Goal: Transaction & Acquisition: Purchase product/service

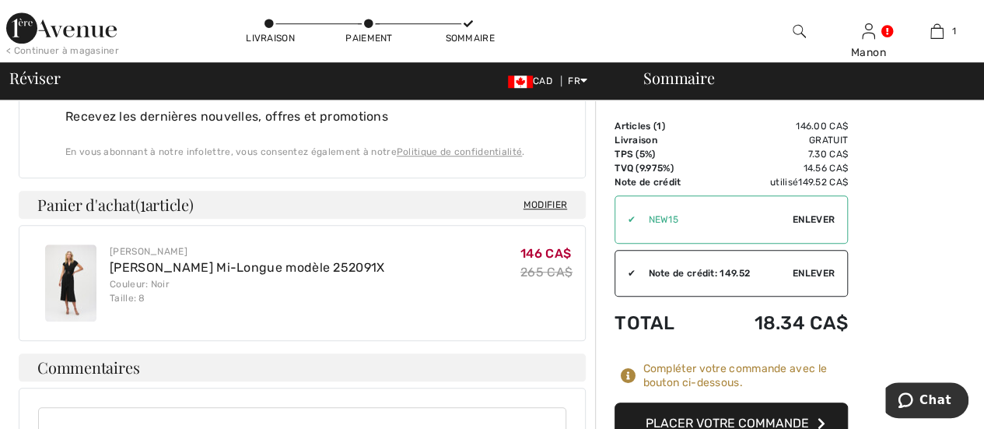
scroll to position [496, 0]
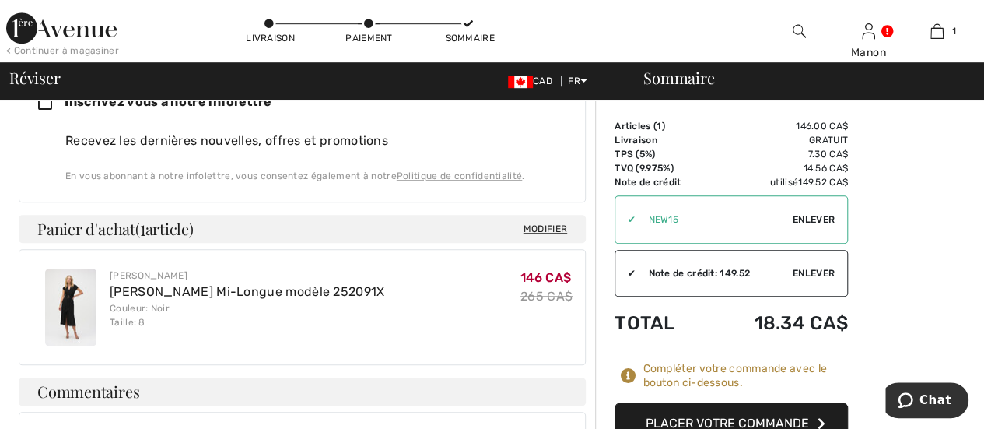
click at [815, 222] on span "Enlever" at bounding box center [814, 219] width 42 height 14
click at [633, 220] on input "TEXT" at bounding box center [703, 219] width 176 height 47
click at [807, 219] on span "Utiliser" at bounding box center [813, 219] width 44 height 14
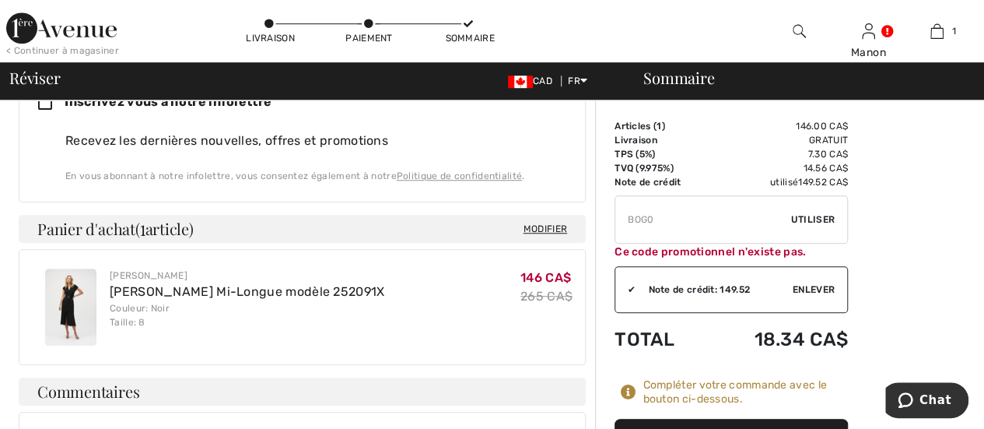
drag, startPoint x: 667, startPoint y: 219, endPoint x: 625, endPoint y: 228, distance: 42.3
click at [625, 228] on input "TEXT" at bounding box center [703, 219] width 176 height 47
click at [806, 218] on span "Utiliser" at bounding box center [813, 219] width 44 height 14
click at [797, 225] on span "Utiliser" at bounding box center [813, 219] width 44 height 14
drag, startPoint x: 670, startPoint y: 214, endPoint x: 570, endPoint y: 220, distance: 100.5
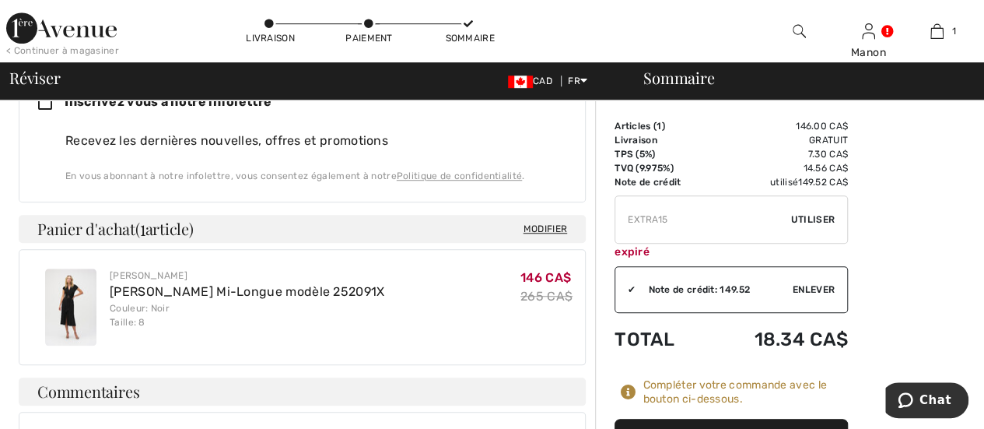
click at [570, 220] on div "Adresse de livraison Adresse de facturation Modifier mon mode de paiement ✖ Pou…" at bounding box center [496, 228] width 975 height 1248
click at [807, 220] on span "Utiliser" at bounding box center [813, 219] width 44 height 14
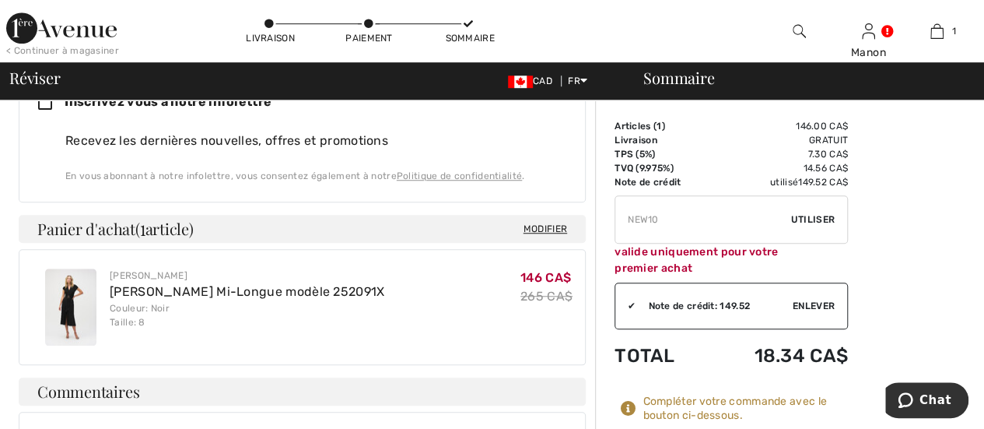
drag, startPoint x: 661, startPoint y: 216, endPoint x: 599, endPoint y: 220, distance: 62.3
click at [599, 220] on div "Sommaire Description Articles ( 1 ) 146.00 CA$ Code promo 0.00 CA$ Livraison Gr…" at bounding box center [789, 228] width 389 height 1248
type input "EXTRA10"
click at [813, 215] on span "Utiliser" at bounding box center [813, 219] width 44 height 14
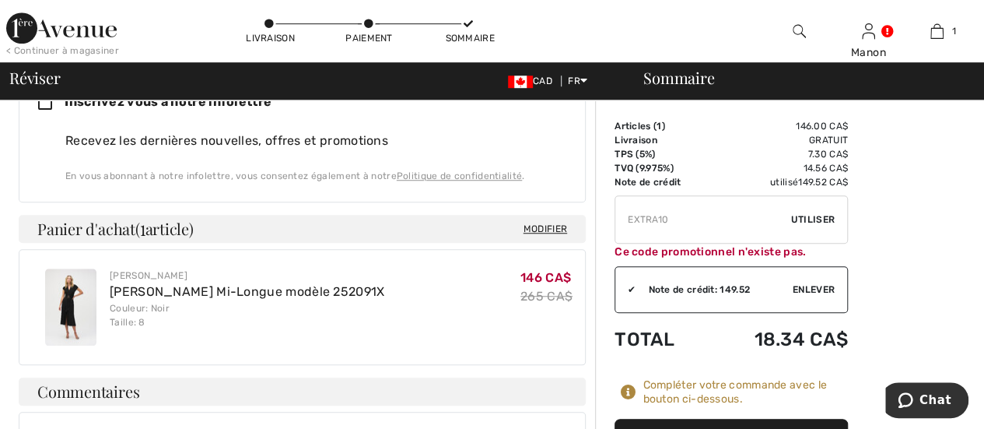
click at [76, 268] on img at bounding box center [70, 306] width 51 height 77
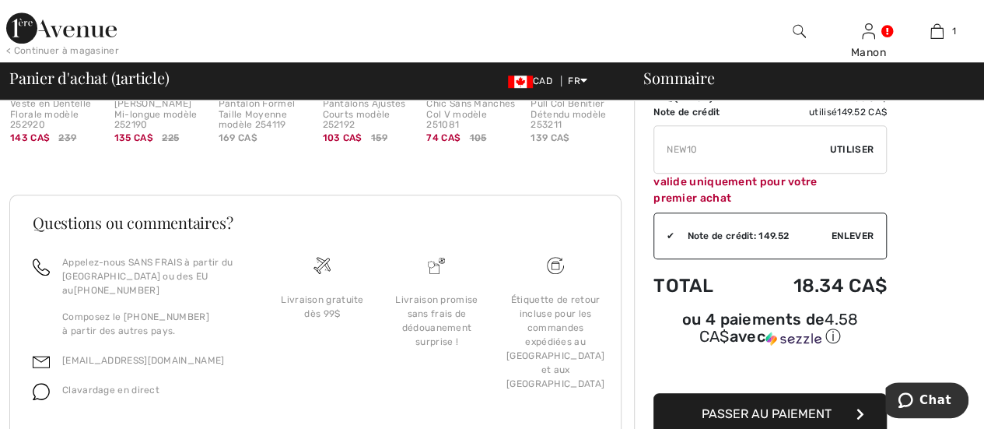
scroll to position [582, 0]
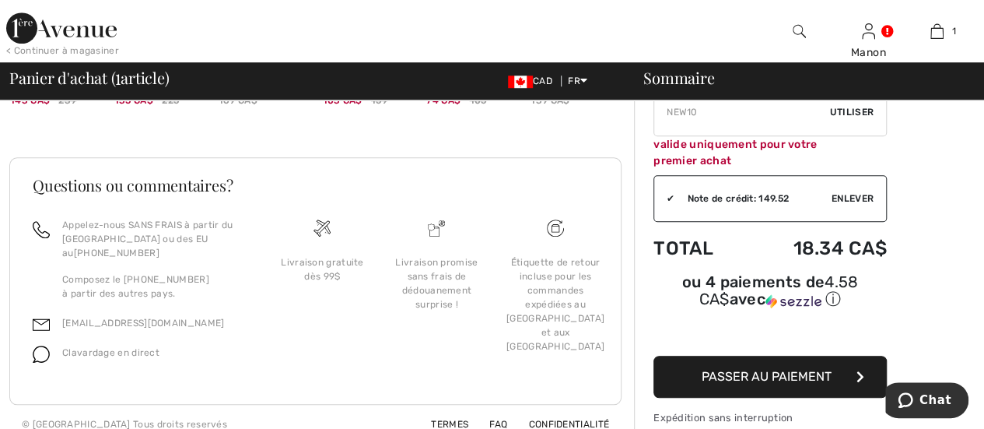
click at [801, 369] on span "Passer au paiement" at bounding box center [767, 376] width 130 height 15
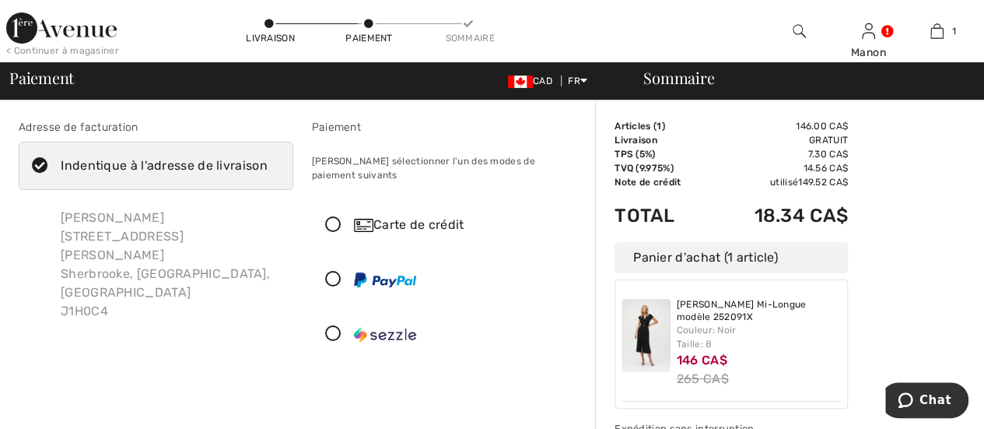
click at [333, 217] on icon at bounding box center [333, 225] width 41 height 16
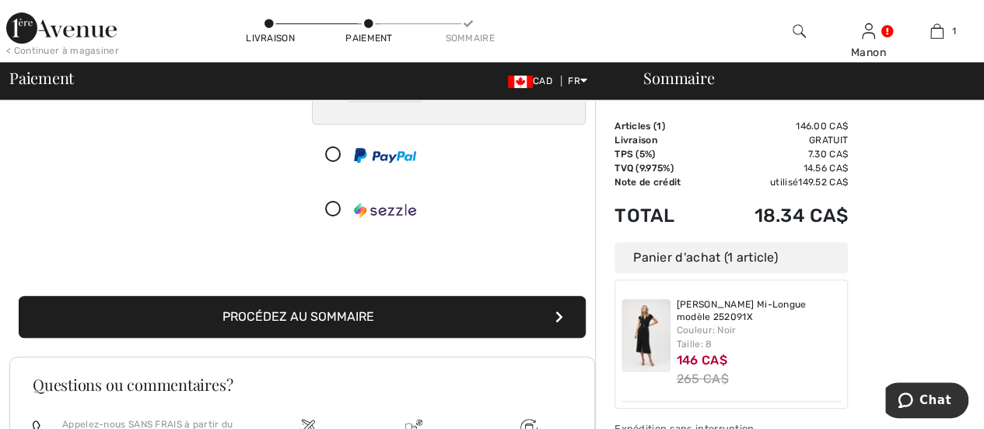
scroll to position [311, 0]
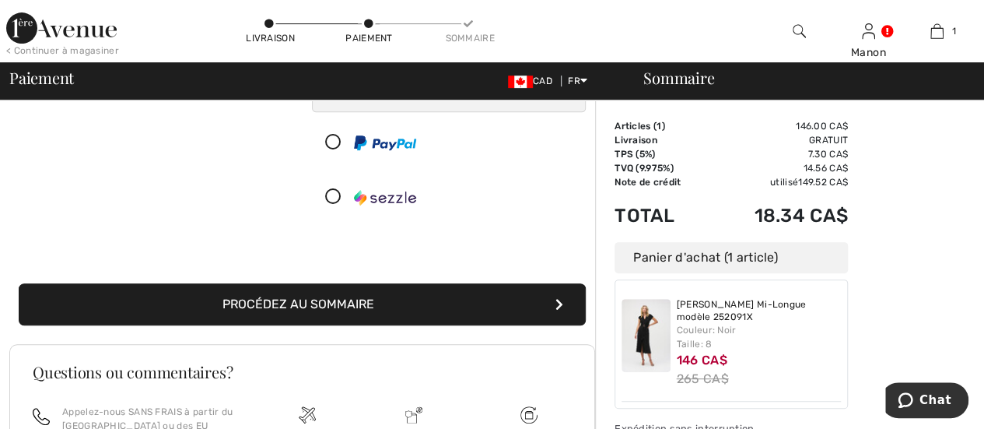
click at [446, 288] on button "Procédez au sommaire" at bounding box center [302, 304] width 567 height 42
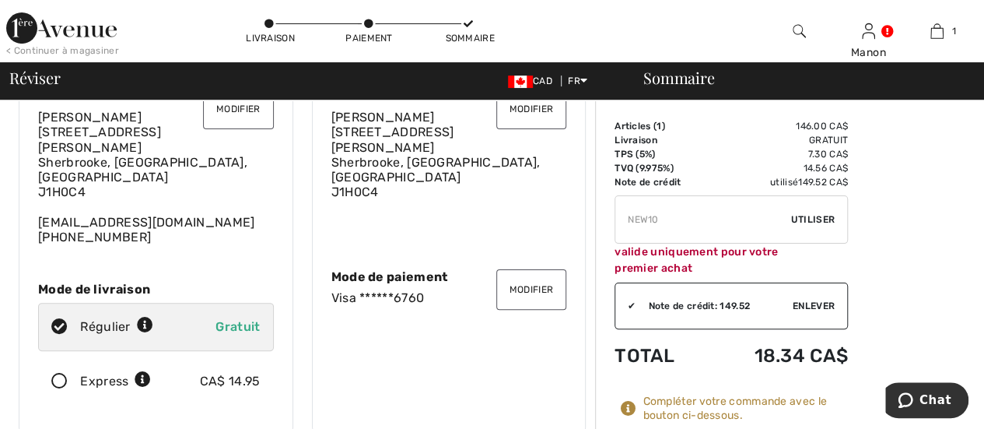
scroll to position [156, 0]
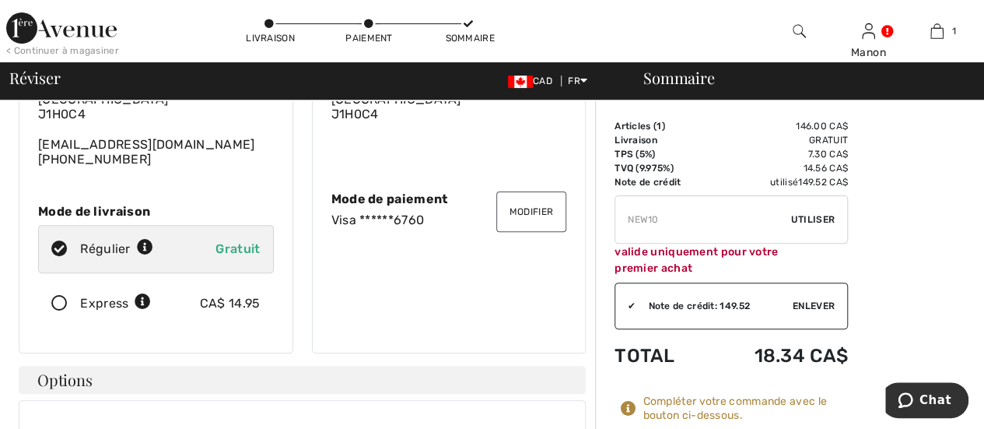
click at [534, 194] on button "Modifier" at bounding box center [531, 211] width 70 height 40
click at [534, 196] on button "Modifier" at bounding box center [531, 211] width 70 height 40
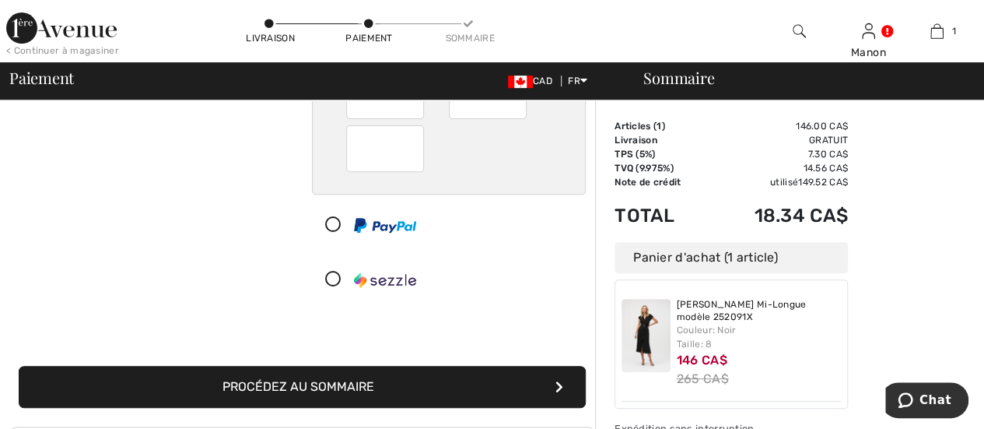
scroll to position [233, 0]
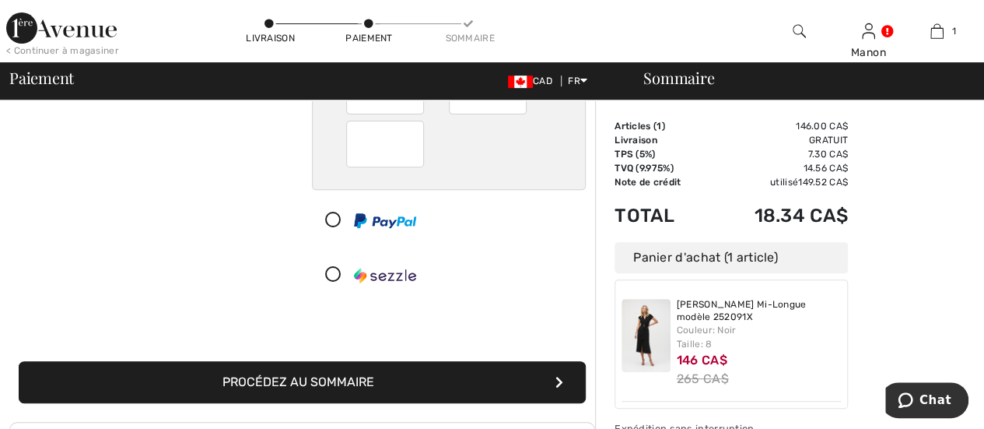
click at [509, 365] on button "Procédez au sommaire" at bounding box center [302, 382] width 567 height 42
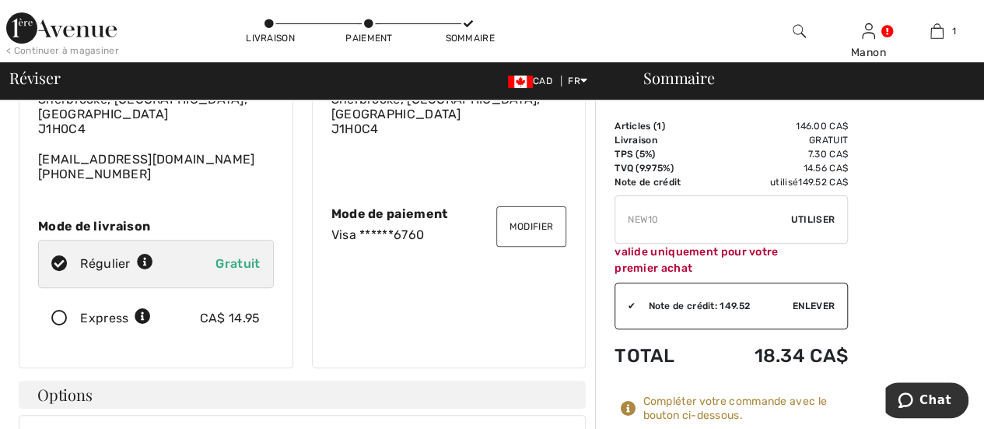
scroll to position [156, 0]
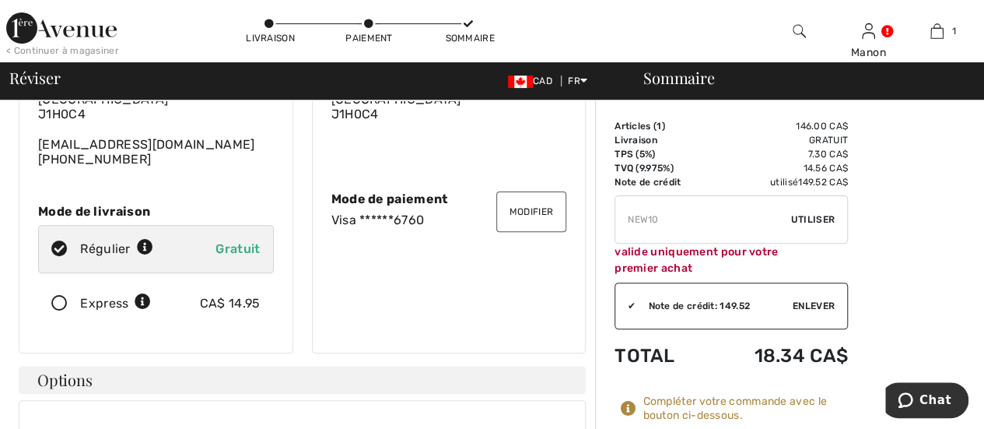
click at [626, 405] on icon at bounding box center [629, 409] width 16 height 16
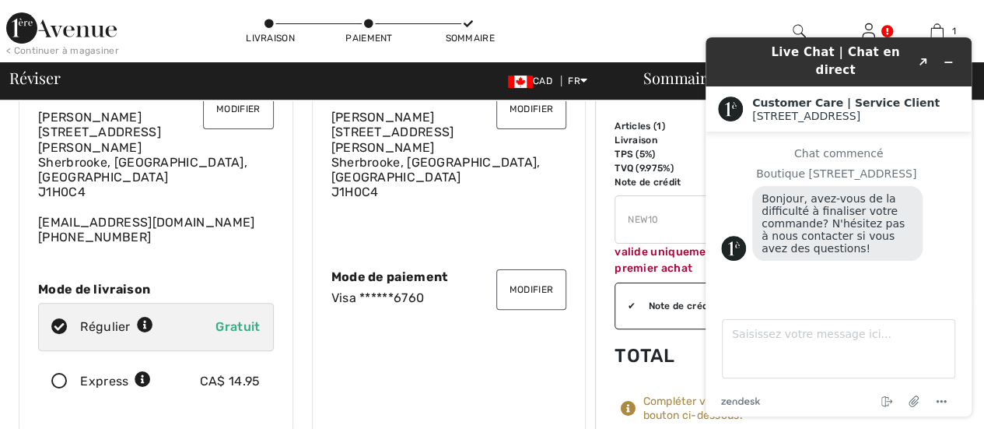
scroll to position [0, 0]
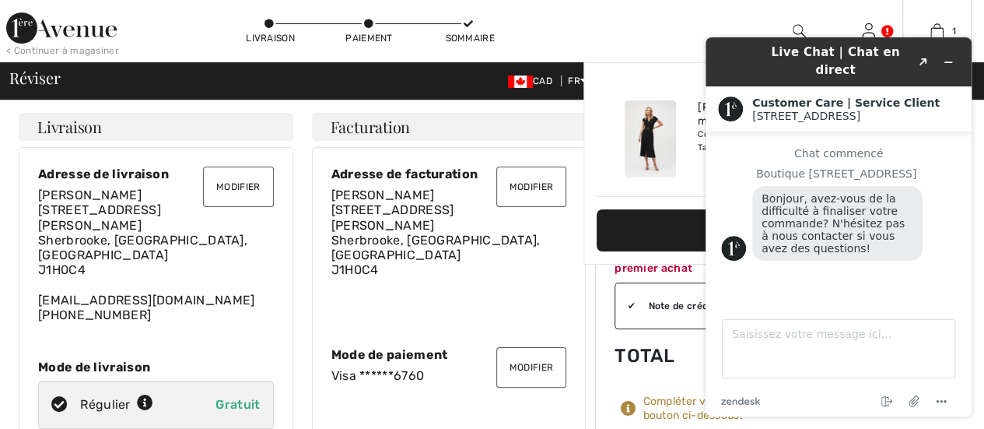
click at [929, 13] on div "1 Ajouté au panier Joseph Ribkoff Robe Portefeuille Mi-longue Modèle 252091x 14…" at bounding box center [936, 31] width 69 height 62
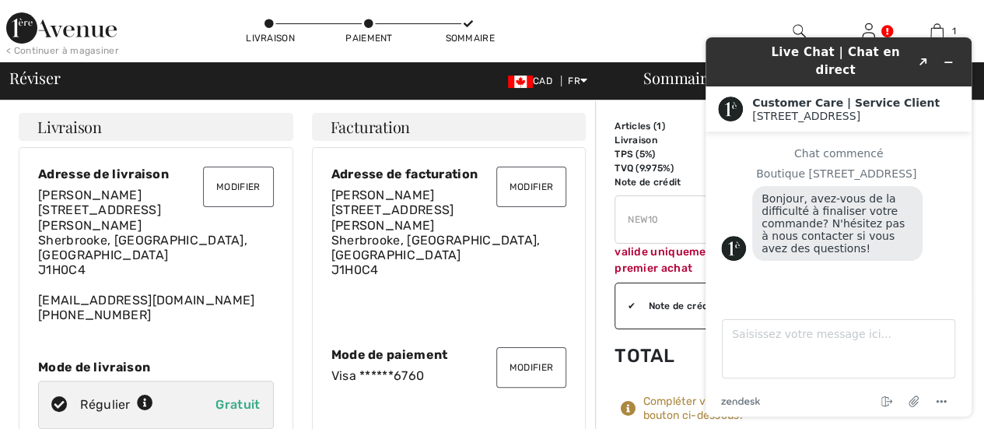
click at [618, 32] on div "< Continuer à magasiner Livraison Paiement Sommaire Manon Salut, Manon! 150 CA$…" at bounding box center [492, 31] width 984 height 62
click at [572, 236] on div "Modifier Adresse de facturation Manon Tetreault 2740 Chemin Goddard Sherbrooke,…" at bounding box center [449, 328] width 275 height 362
click at [953, 60] on button "Réduire le widget" at bounding box center [948, 62] width 25 height 22
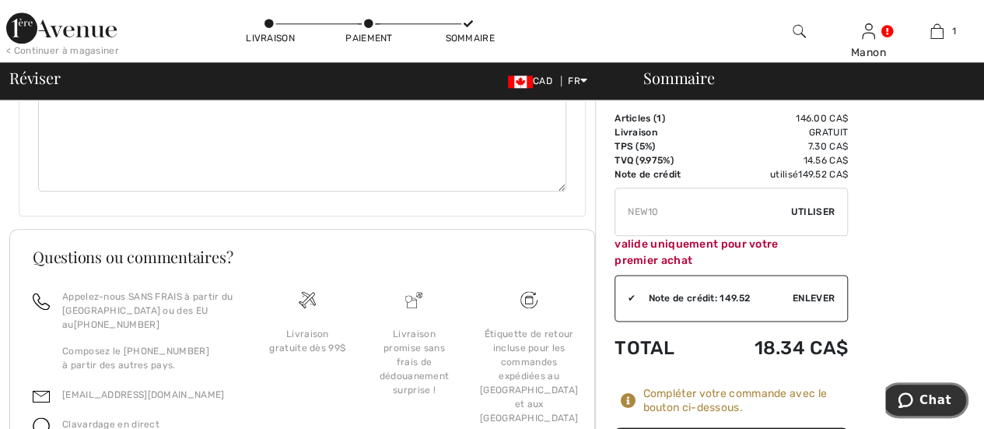
scroll to position [885, 0]
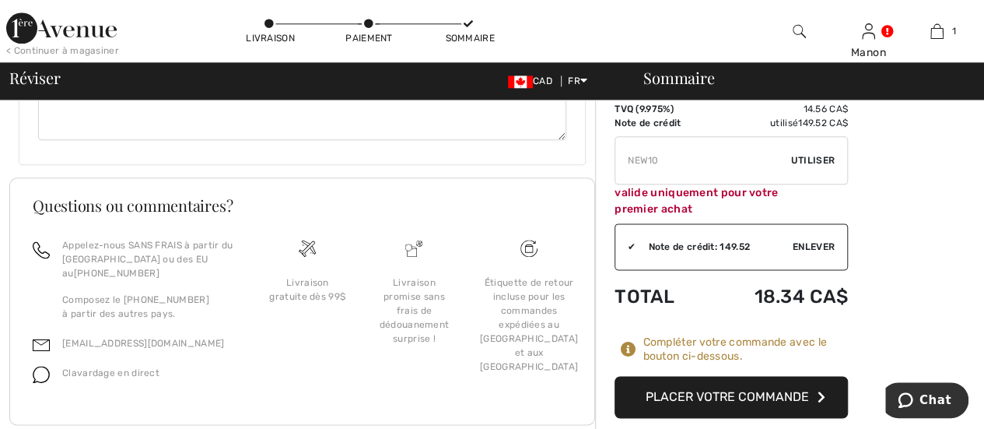
click at [743, 376] on button "Placer votre commande" at bounding box center [730, 397] width 233 height 42
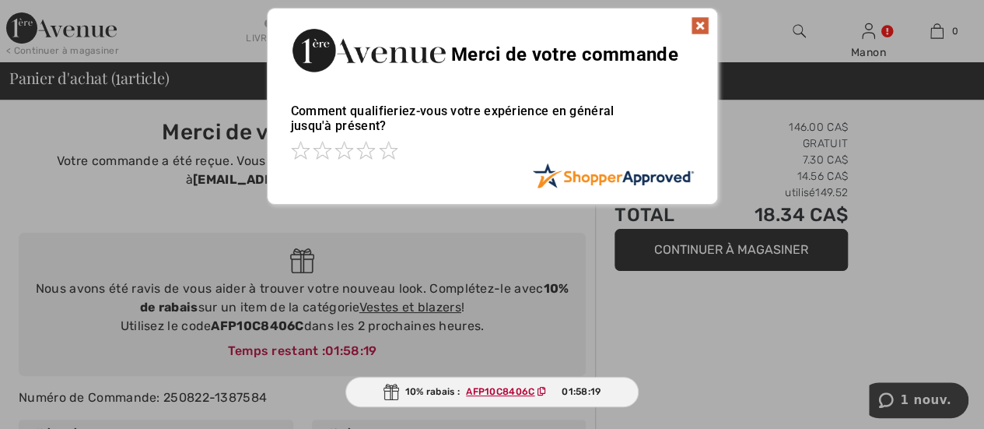
click at [698, 23] on img at bounding box center [700, 25] width 19 height 19
